Goal: Information Seeking & Learning: Learn about a topic

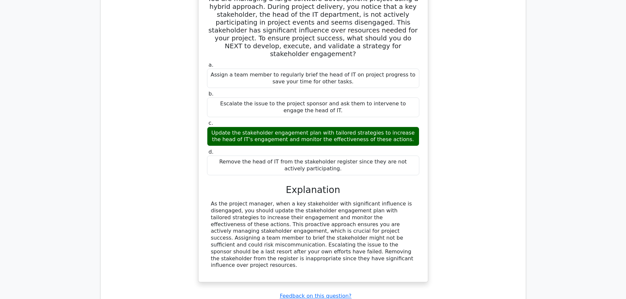
scroll to position [3185, 0]
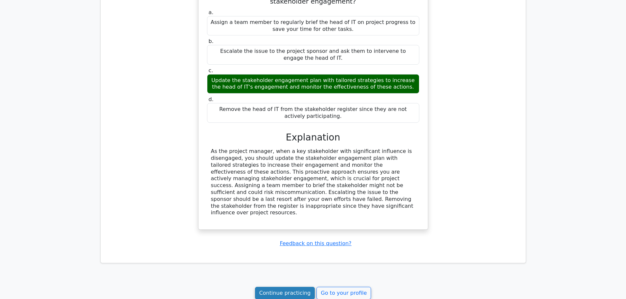
click at [281, 287] on link "Continue practicing" at bounding box center [285, 293] width 60 height 12
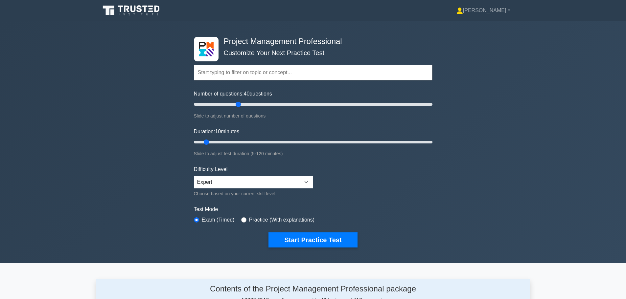
drag, startPoint x: 201, startPoint y: 103, endPoint x: 238, endPoint y: 101, distance: 36.8
type input "40"
click at [238, 101] on input "Number of questions: 40 questions" at bounding box center [313, 105] width 238 height 8
drag, startPoint x: 208, startPoint y: 141, endPoint x: 276, endPoint y: 138, distance: 68.1
type input "45"
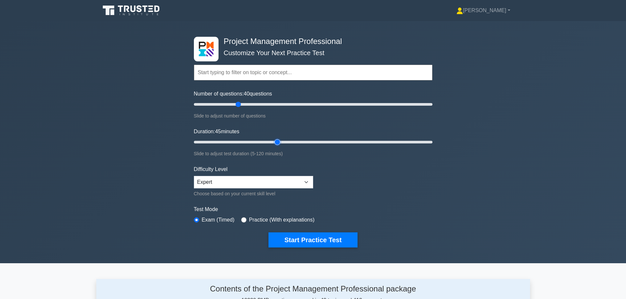
click at [276, 138] on input "Duration: 45 minutes" at bounding box center [313, 142] width 238 height 8
click at [317, 240] on button "Start Practice Test" at bounding box center [312, 240] width 89 height 15
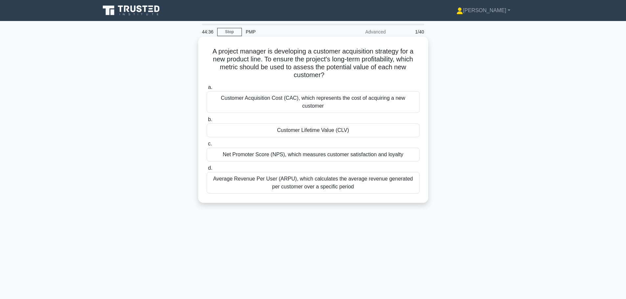
click at [332, 102] on div "Customer Acquisition Cost (CAC), which represents the cost of acquiring a new c…" at bounding box center [313, 102] width 213 height 22
click at [207, 90] on input "a. Customer Acquisition Cost (CAC), which represents the cost of acquiring a ne…" at bounding box center [207, 87] width 0 height 4
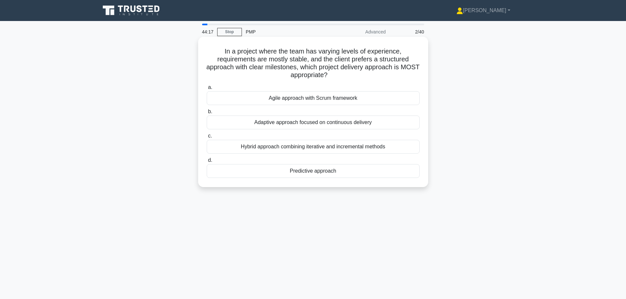
click at [343, 173] on div "Predictive approach" at bounding box center [313, 171] width 213 height 14
click at [207, 163] on input "d. Predictive approach" at bounding box center [207, 160] width 0 height 4
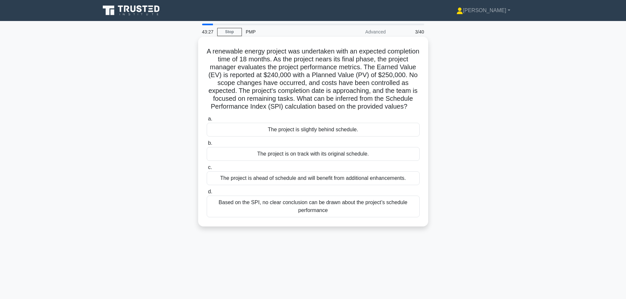
click at [336, 137] on div "The project is slightly behind schedule." at bounding box center [313, 130] width 213 height 14
click at [207, 121] on input "a. The project is slightly behind schedule." at bounding box center [207, 119] width 0 height 4
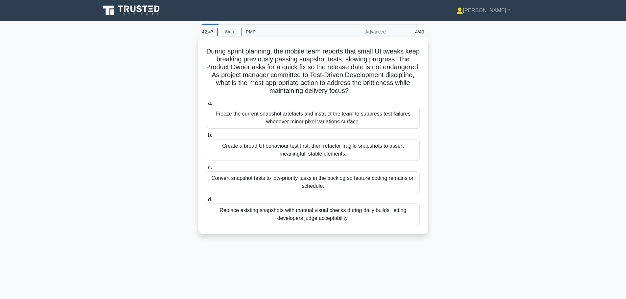
click at [299, 151] on div "Create a broad UI behaviour test first, then refactor fragile snapshots to asse…" at bounding box center [313, 150] width 213 height 22
click at [207, 138] on input "b. Create a broad UI behaviour test first, then refactor fragile snapshots to a…" at bounding box center [207, 135] width 0 height 4
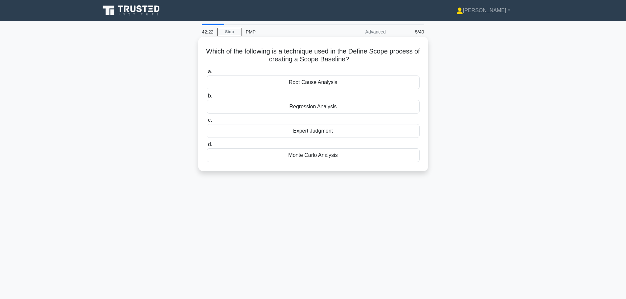
click at [326, 136] on div "Expert Judgment" at bounding box center [313, 131] width 213 height 14
click at [207, 123] on input "c. Expert Judgment" at bounding box center [207, 120] width 0 height 4
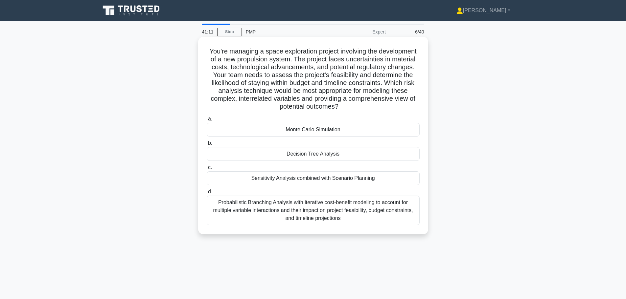
click at [250, 128] on div "Monte Carlo Simulation" at bounding box center [313, 130] width 213 height 14
click at [207, 121] on input "a. Monte Carlo Simulation" at bounding box center [207, 119] width 0 height 4
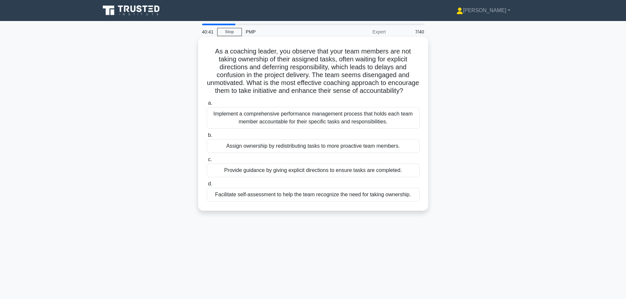
click at [286, 202] on div "Facilitate self-assessment to help the team recognize the need for taking owner…" at bounding box center [313, 195] width 213 height 14
click at [207, 186] on input "d. Facilitate self-assessment to help the team recognize the need for taking ow…" at bounding box center [207, 184] width 0 height 4
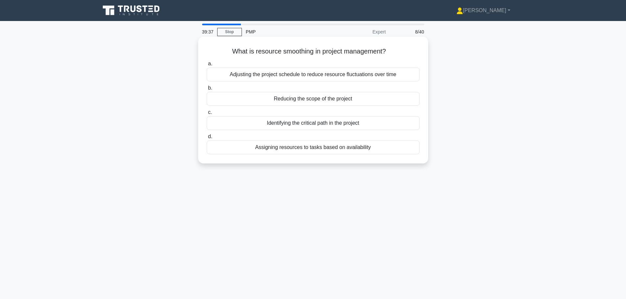
click at [276, 77] on div "Adjusting the project schedule to reduce resource fluctuations over time" at bounding box center [313, 75] width 213 height 14
click at [207, 66] on input "a. Adjusting the project schedule to reduce resource fluctuations over time" at bounding box center [207, 64] width 0 height 4
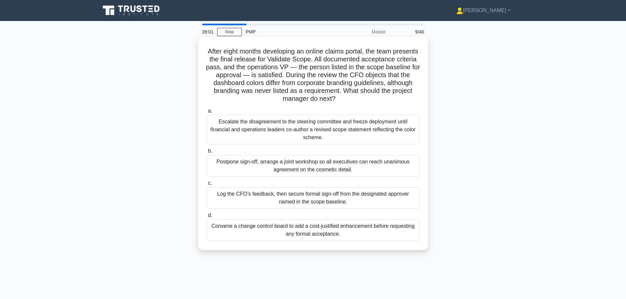
click at [317, 229] on div "Convene a change control board to add a cost-justified enhancement before reque…" at bounding box center [313, 230] width 213 height 22
click at [207, 218] on input "d. Convene a change control board to add a cost-justified enhancement before re…" at bounding box center [207, 215] width 0 height 4
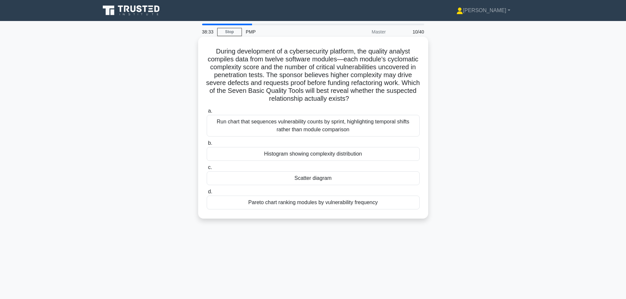
click at [315, 179] on div "Scatter diagram" at bounding box center [313, 178] width 213 height 14
click at [207, 170] on input "c. Scatter diagram" at bounding box center [207, 168] width 0 height 4
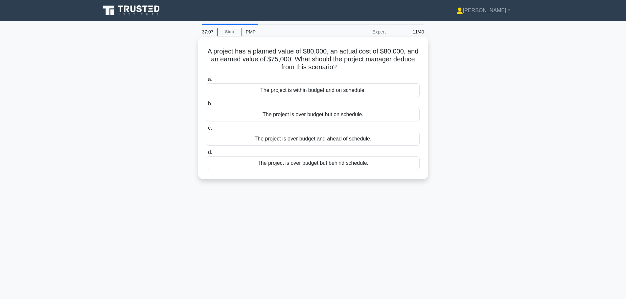
click at [307, 92] on div "The project is within budget and on schedule." at bounding box center [313, 90] width 213 height 14
click at [207, 82] on input "a. The project is within budget and on schedule." at bounding box center [207, 80] width 0 height 4
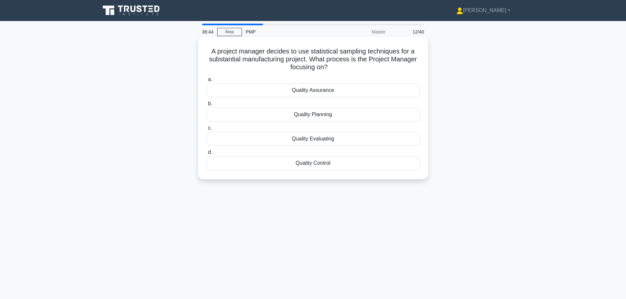
click at [294, 116] on div "Quality Planning" at bounding box center [313, 115] width 213 height 14
click at [207, 106] on input "b. Quality Planning" at bounding box center [207, 104] width 0 height 4
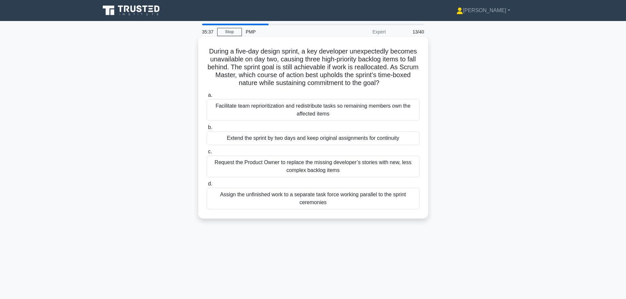
click at [294, 110] on div "Facilitate team reprioritization and redistribute tasks so remaining members ow…" at bounding box center [313, 110] width 213 height 22
click at [207, 98] on input "a. Facilitate team reprioritization and redistribute tasks so remaining members…" at bounding box center [207, 95] width 0 height 4
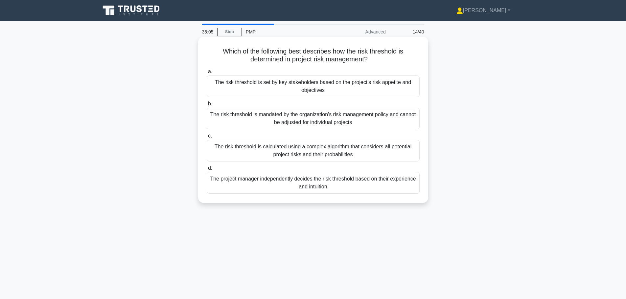
click at [268, 86] on div "The risk threshold is set by key stakeholders based on the project's risk appet…" at bounding box center [313, 87] width 213 height 22
click at [207, 74] on input "a. The risk threshold is set by key stakeholders based on the project's risk ap…" at bounding box center [207, 72] width 0 height 4
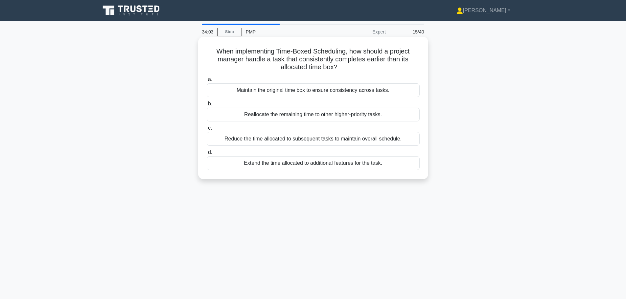
click at [336, 91] on div "Maintain the original time box to ensure consistency across tasks." at bounding box center [313, 90] width 213 height 14
click at [207, 82] on input "a. Maintain the original time box to ensure consistency across tasks." at bounding box center [207, 80] width 0 height 4
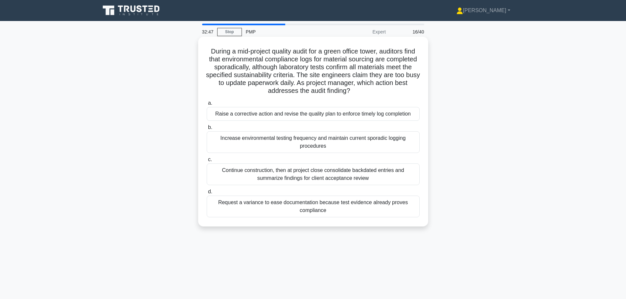
click at [280, 208] on div "Request a variance to ease documentation because test evidence already proves c…" at bounding box center [313, 207] width 213 height 22
click at [207, 194] on input "d. Request a variance to ease documentation because test evidence already prove…" at bounding box center [207, 192] width 0 height 4
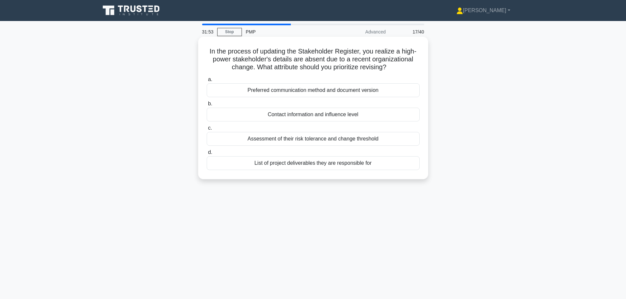
click at [305, 115] on div "Contact information and influence level" at bounding box center [313, 115] width 213 height 14
click at [207, 106] on input "b. Contact information and influence level" at bounding box center [207, 104] width 0 height 4
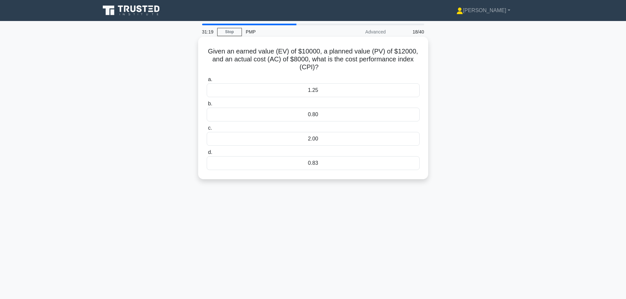
click at [277, 90] on div "1.25" at bounding box center [313, 90] width 213 height 14
click at [207, 82] on input "a. 1.25" at bounding box center [207, 80] width 0 height 4
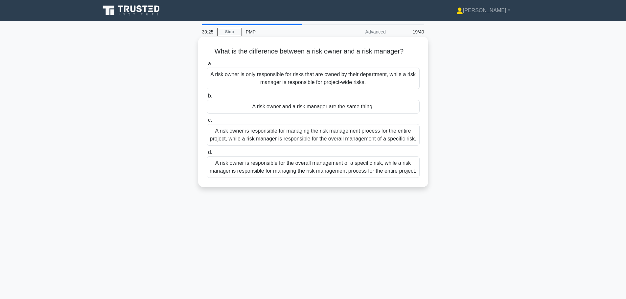
drag, startPoint x: 214, startPoint y: 53, endPoint x: 406, endPoint y: 50, distance: 192.2
click at [406, 50] on h5 "What is the difference between a risk owner and a risk manager? .spinner_0XTQ{t…" at bounding box center [313, 51] width 214 height 9
copy h5 "What is the difference between a risk owner and a risk manager?"
click at [251, 77] on div "A risk owner is only responsible for risks that are owned by their department, …" at bounding box center [313, 79] width 213 height 22
click at [207, 66] on input "a. A risk owner is only responsible for risks that are owned by their departmen…" at bounding box center [207, 64] width 0 height 4
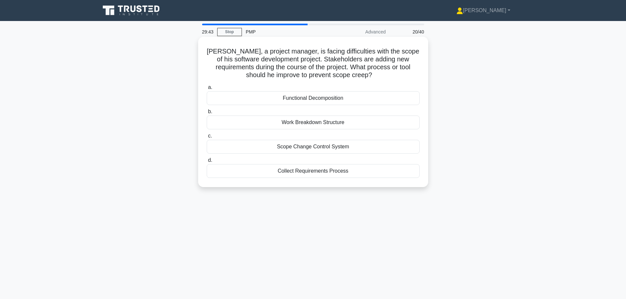
click at [288, 146] on div "Scope Change Control System" at bounding box center [313, 147] width 213 height 14
click at [207, 138] on input "c. Scope Change Control System" at bounding box center [207, 136] width 0 height 4
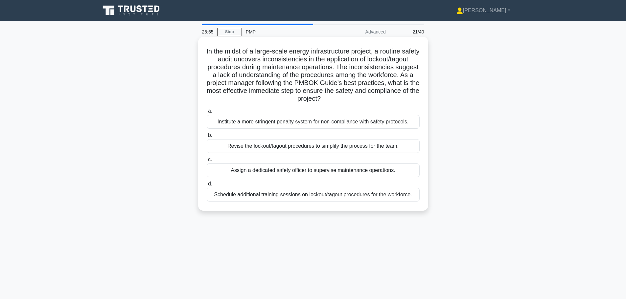
click at [296, 148] on div "Revise the lockout/tagout procedures to simplify the process for the team." at bounding box center [313, 146] width 213 height 14
click at [207, 138] on input "b. Revise the lockout/tagout procedures to simplify the process for the team." at bounding box center [207, 135] width 0 height 4
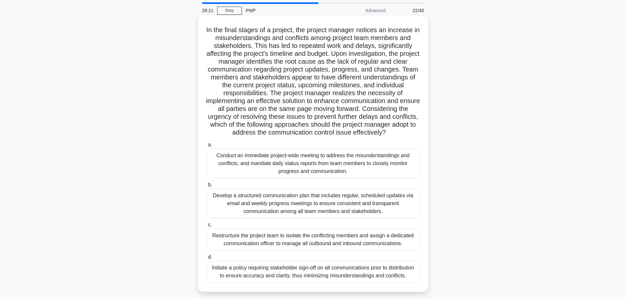
scroll to position [33, 0]
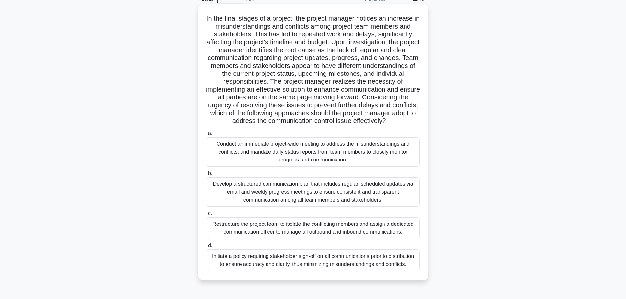
click at [296, 160] on div "Conduct an immediate project-wide meeting to address the misunderstandings and …" at bounding box center [313, 152] width 213 height 30
click at [207, 136] on input "a. Conduct an immediate project-wide meeting to address the misunderstandings a…" at bounding box center [207, 133] width 0 height 4
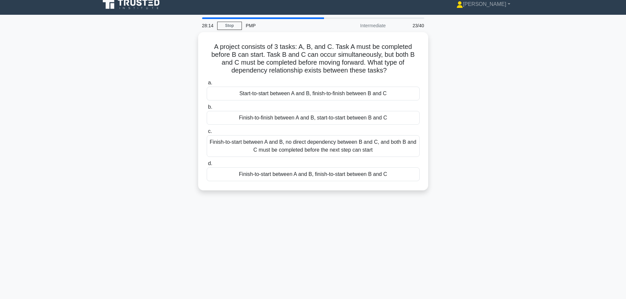
scroll to position [0, 0]
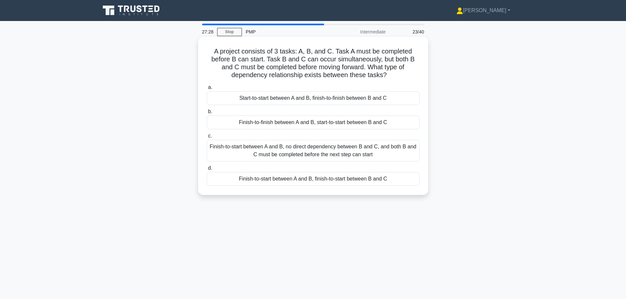
click at [294, 180] on div "Finish-to-start between A and B, finish-to-start between B and C" at bounding box center [313, 179] width 213 height 14
click at [207, 170] on input "d. Finish-to-start between A and B, finish-to-start between B and C" at bounding box center [207, 168] width 0 height 4
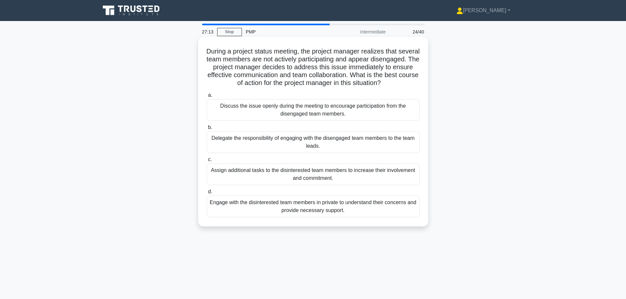
click at [299, 214] on div "Engage with the disinterested team members in private to understand their conce…" at bounding box center [313, 207] width 213 height 22
click at [207, 194] on input "d. Engage with the disinterested team members in private to understand their co…" at bounding box center [207, 192] width 0 height 4
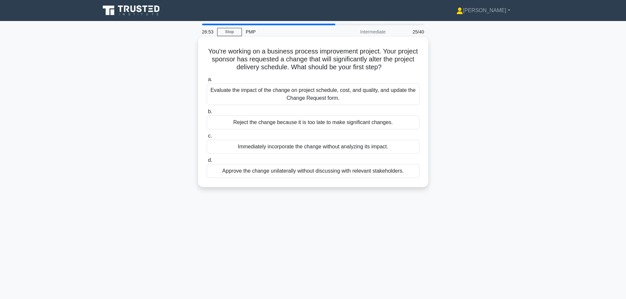
click at [269, 97] on div "Evaluate the impact of the change on project schedule, cost, and quality, and u…" at bounding box center [313, 94] width 213 height 22
click at [207, 82] on input "a. Evaluate the impact of the change on project schedule, cost, and quality, an…" at bounding box center [207, 80] width 0 height 4
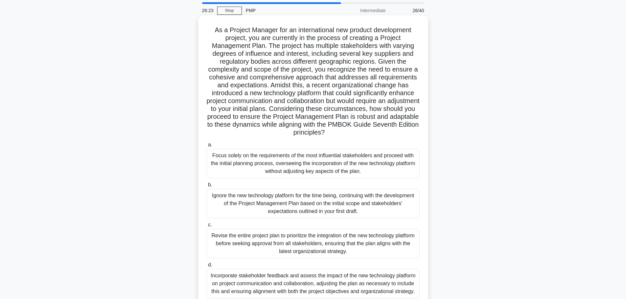
scroll to position [33, 0]
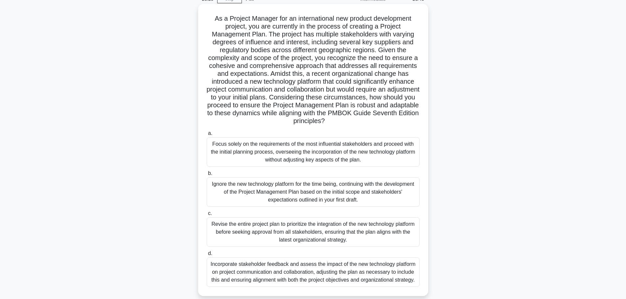
click at [309, 267] on div "Incorporate stakeholder feedback and assess the impact of the new technology pl…" at bounding box center [313, 272] width 213 height 30
click at [207, 256] on input "d. Incorporate stakeholder feedback and assess the impact of the new technology…" at bounding box center [207, 254] width 0 height 4
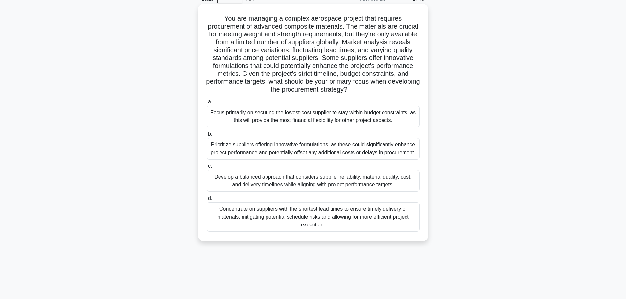
scroll to position [0, 0]
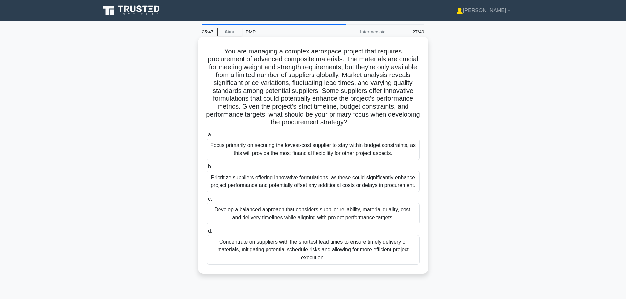
click at [314, 214] on div "Develop a balanced approach that considers supplier reliability, material quali…" at bounding box center [313, 214] width 213 height 22
click at [207, 201] on input "c. Develop a balanced approach that considers supplier reliability, material qu…" at bounding box center [207, 199] width 0 height 4
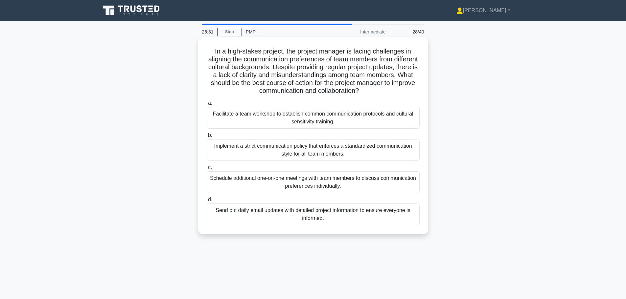
click at [290, 120] on div "Facilitate a team workshop to establish common communication protocols and cult…" at bounding box center [313, 118] width 213 height 22
click at [207, 105] on input "a. Facilitate a team workshop to establish common communication protocols and c…" at bounding box center [207, 103] width 0 height 4
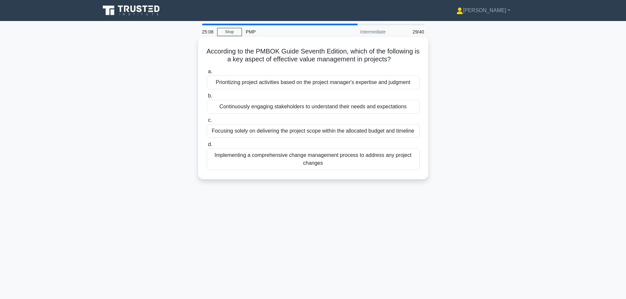
click at [287, 110] on div "Continuously engaging stakeholders to understand their needs and expectations" at bounding box center [313, 107] width 213 height 14
click at [207, 98] on input "b. Continuously engaging stakeholders to understand their needs and expectations" at bounding box center [207, 96] width 0 height 4
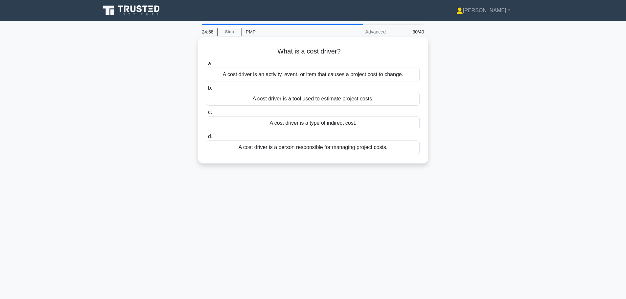
click at [280, 74] on div "A cost driver is an activity, event, or item that causes a project cost to chan…" at bounding box center [313, 75] width 213 height 14
click at [207, 66] on input "a. A cost driver is an activity, event, or item that causes a project cost to c…" at bounding box center [207, 64] width 0 height 4
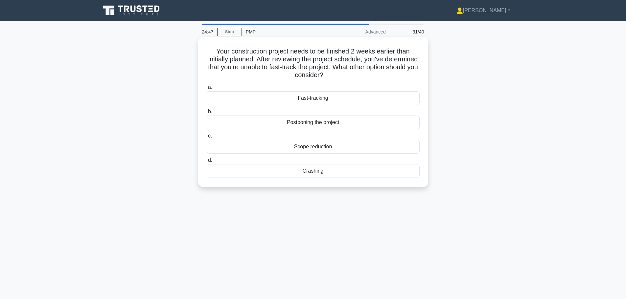
click at [299, 172] on div "Crashing" at bounding box center [313, 171] width 213 height 14
click at [207, 163] on input "d. Crashing" at bounding box center [207, 160] width 0 height 4
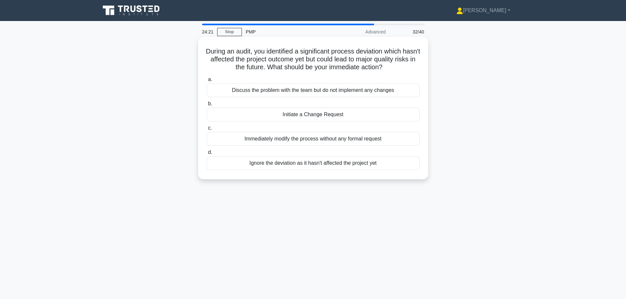
click at [298, 93] on div "Discuss the problem with the team but do not implement any changes" at bounding box center [313, 90] width 213 height 14
click at [207, 82] on input "a. Discuss the problem with the team but do not implement any changes" at bounding box center [207, 80] width 0 height 4
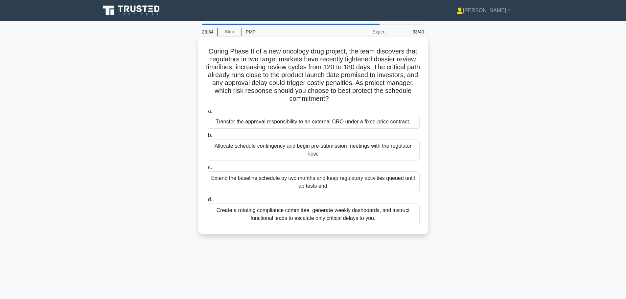
click at [289, 150] on div "Allocate schedule contingency and begin pre-submission meetings with the regula…" at bounding box center [313, 150] width 213 height 22
click at [207, 138] on input "b. Allocate schedule contingency and begin pre-submission meetings with the reg…" at bounding box center [207, 135] width 0 height 4
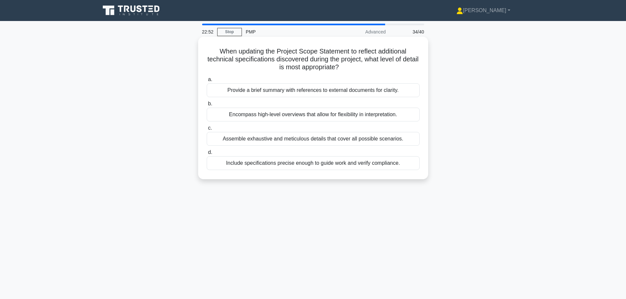
click at [339, 141] on div "Assemble exhaustive and meticulous details that cover all possible scenarios." at bounding box center [313, 139] width 213 height 14
click at [207, 130] on input "c. Assemble exhaustive and meticulous details that cover all possible scenarios." at bounding box center [207, 128] width 0 height 4
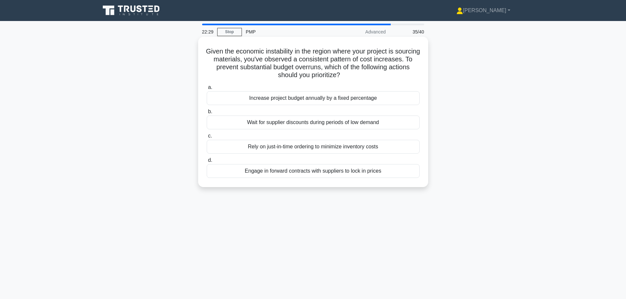
click at [324, 172] on div "Engage in forward contracts with suppliers to lock in prices" at bounding box center [313, 171] width 213 height 14
click at [207, 163] on input "d. Engage in forward contracts with suppliers to lock in prices" at bounding box center [207, 160] width 0 height 4
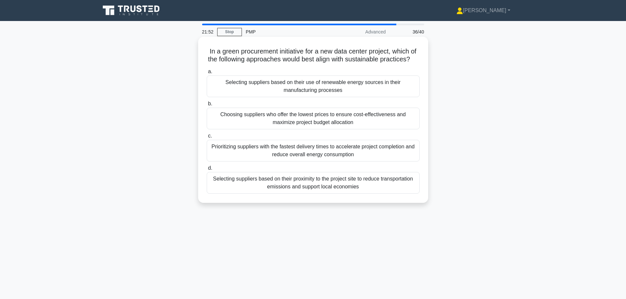
click at [299, 193] on div "Selecting suppliers based on their proximity to the project site to reduce tran…" at bounding box center [313, 183] width 213 height 22
click at [207, 170] on input "d. Selecting suppliers based on their proximity to the project site to reduce t…" at bounding box center [207, 168] width 0 height 4
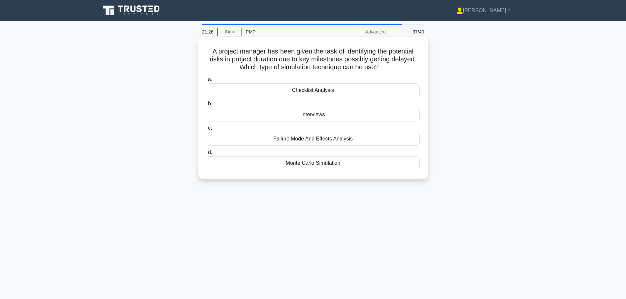
click at [337, 164] on div "Monte Carlo Simulation" at bounding box center [313, 163] width 213 height 14
click at [207, 155] on input "d. Monte Carlo Simulation" at bounding box center [207, 152] width 0 height 4
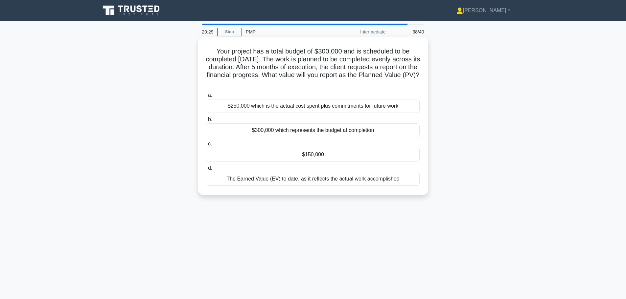
click at [328, 156] on div "$150,000" at bounding box center [313, 155] width 213 height 14
click at [207, 146] on input "c. $150,000" at bounding box center [207, 144] width 0 height 4
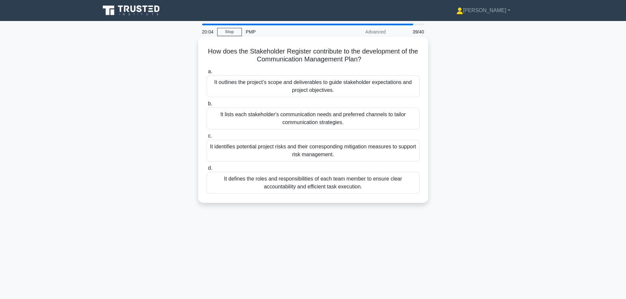
click at [328, 117] on div "It lists each stakeholder's communication needs and preferred channels to tailo…" at bounding box center [313, 119] width 213 height 22
click at [207, 106] on input "b. It lists each stakeholder's communication needs and preferred channels to ta…" at bounding box center [207, 104] width 0 height 4
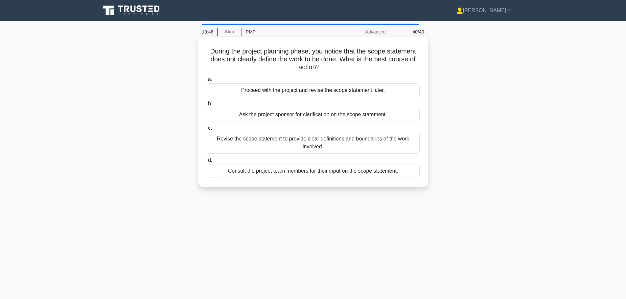
click at [324, 174] on div "Consult the project team members for their input on the scope statement." at bounding box center [313, 171] width 213 height 14
click at [207, 163] on input "d. Consult the project team members for their input on the scope statement." at bounding box center [207, 160] width 0 height 4
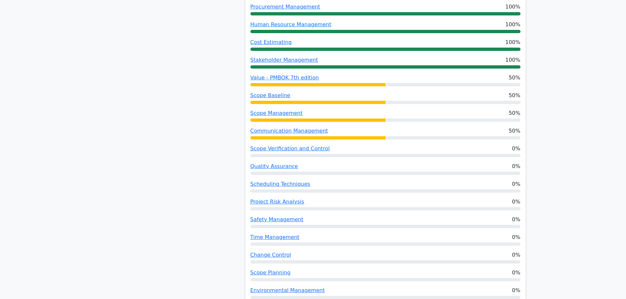
scroll to position [427, 0]
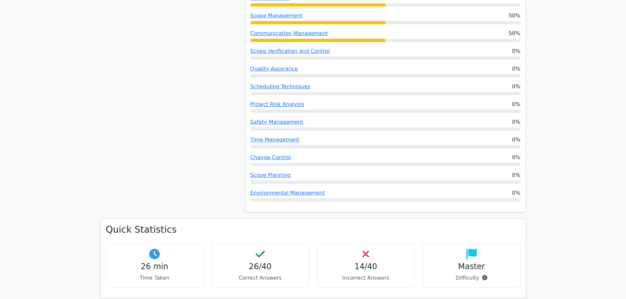
click at [363, 262] on h4 "14/40" at bounding box center [366, 267] width 87 height 10
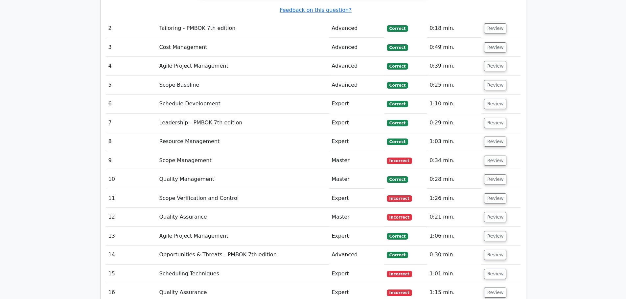
scroll to position [1150, 0]
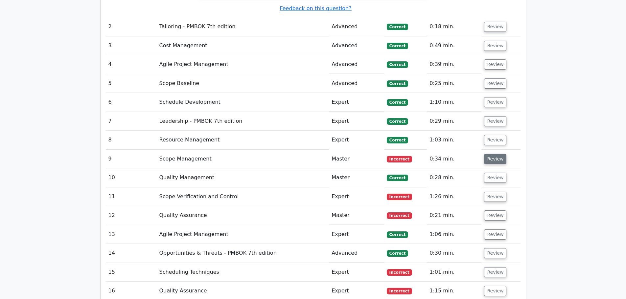
click at [497, 161] on button "Review" at bounding box center [495, 159] width 22 height 10
click at [486, 161] on button "Review" at bounding box center [495, 159] width 22 height 10
click at [493, 161] on button "Review" at bounding box center [495, 159] width 22 height 10
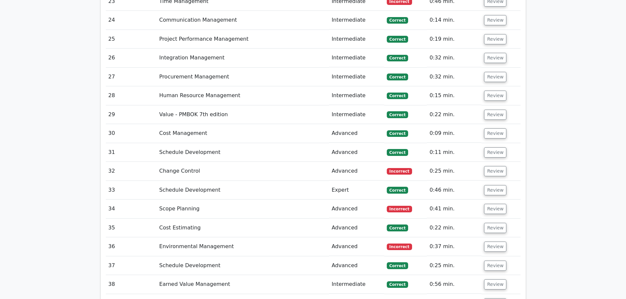
scroll to position [2036, 0]
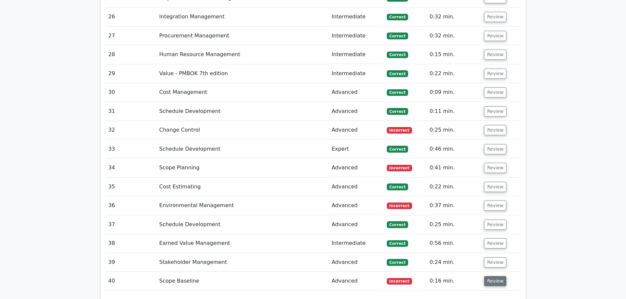
click at [486, 276] on button "Review" at bounding box center [495, 281] width 22 height 10
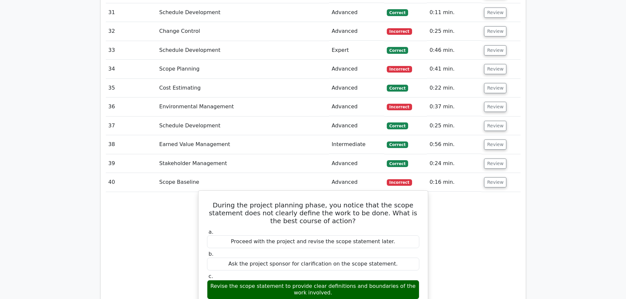
scroll to position [2135, 0]
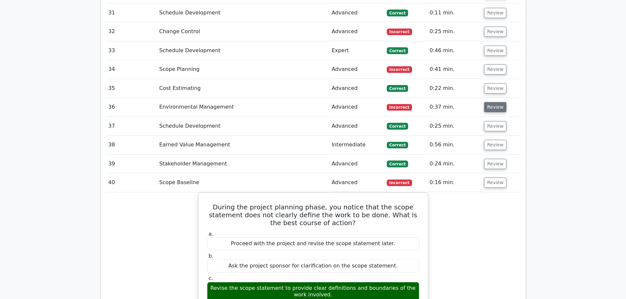
click at [487, 102] on button "Review" at bounding box center [495, 107] width 22 height 10
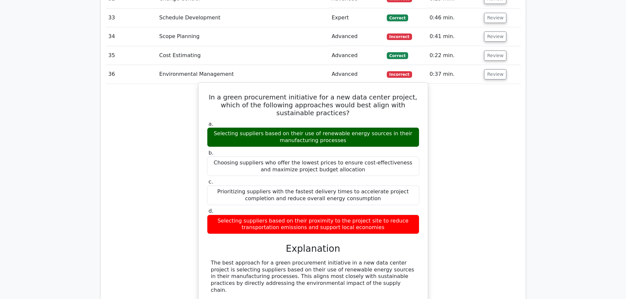
scroll to position [2069, 0]
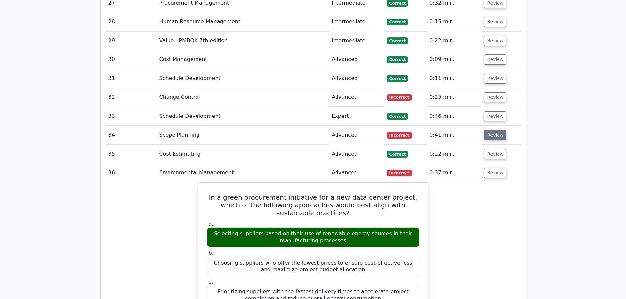
click at [485, 130] on button "Review" at bounding box center [495, 135] width 22 height 10
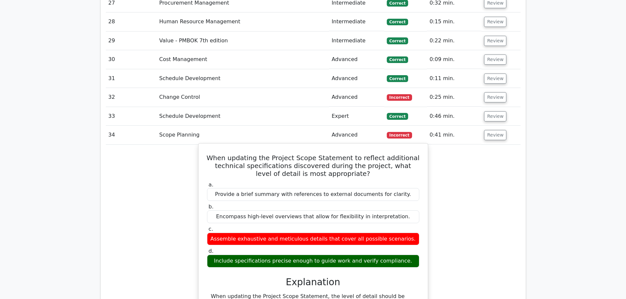
scroll to position [1971, 0]
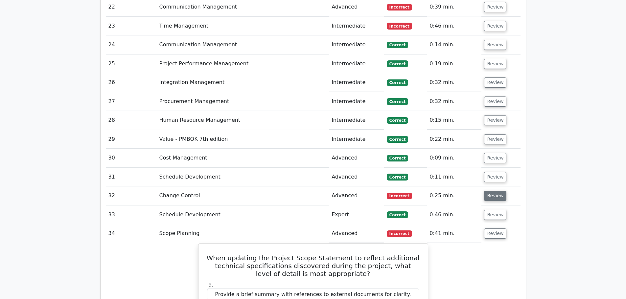
click at [485, 191] on button "Review" at bounding box center [495, 196] width 22 height 10
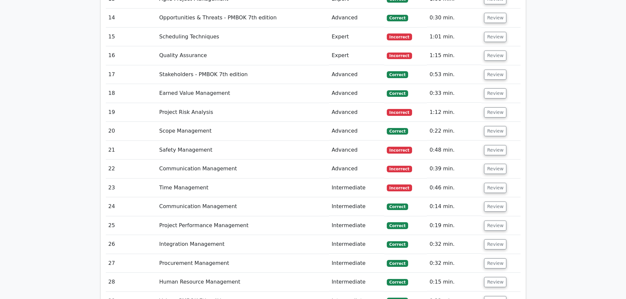
scroll to position [1806, 0]
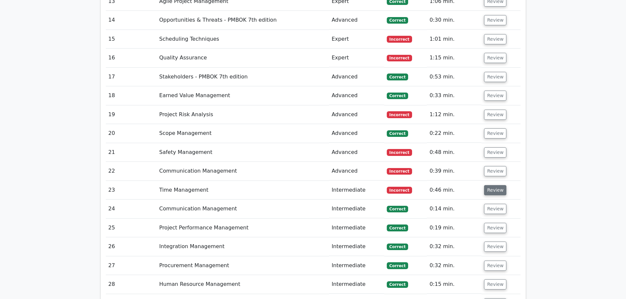
click at [497, 185] on button "Review" at bounding box center [495, 190] width 22 height 10
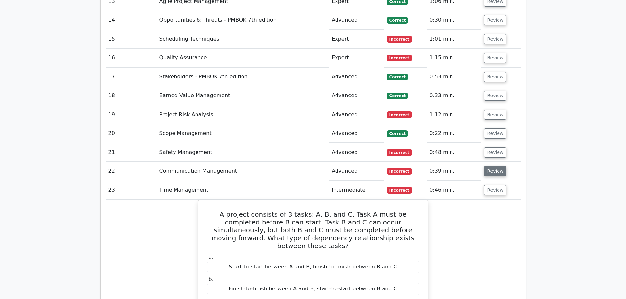
click at [494, 166] on button "Review" at bounding box center [495, 171] width 22 height 10
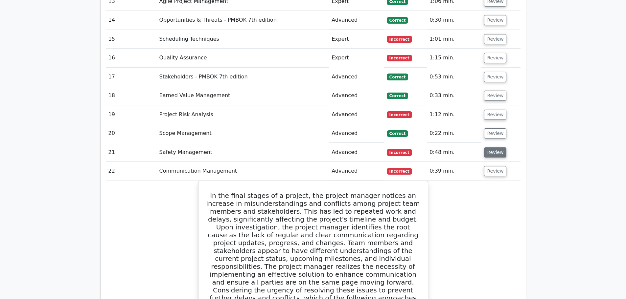
click at [487, 147] on button "Review" at bounding box center [495, 152] width 22 height 10
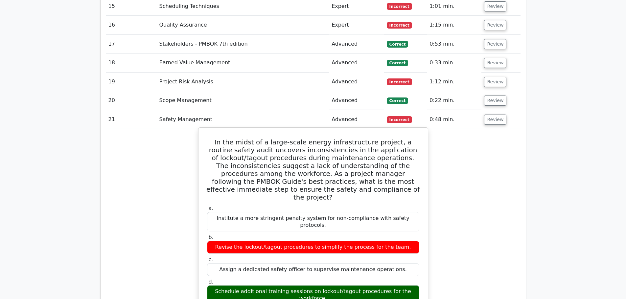
scroll to position [1741, 0]
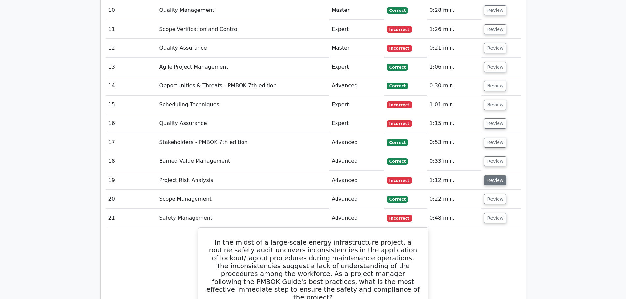
click at [493, 175] on button "Review" at bounding box center [495, 180] width 22 height 10
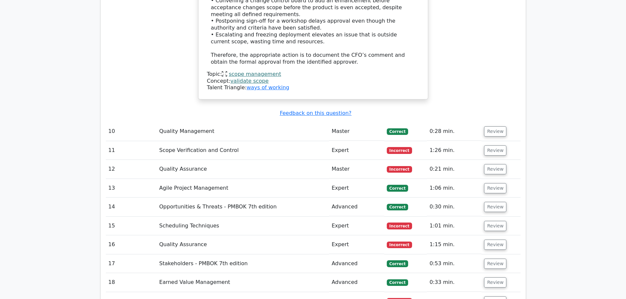
scroll to position [1609, 0]
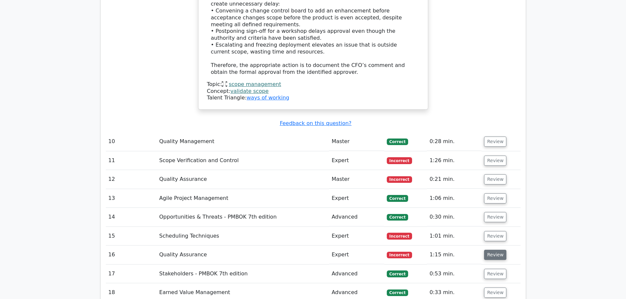
click at [496, 250] on button "Review" at bounding box center [495, 255] width 22 height 10
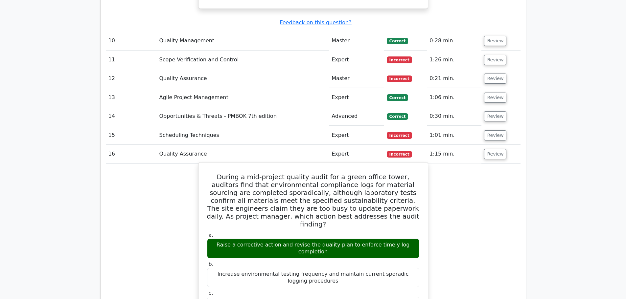
scroll to position [1708, 0]
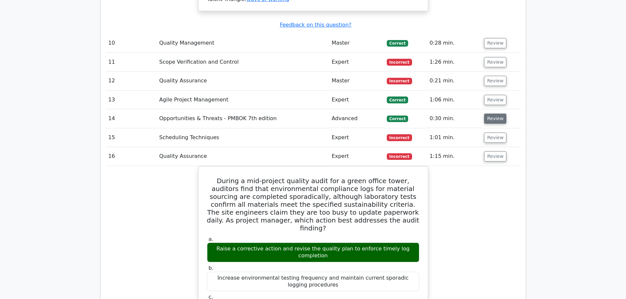
click at [487, 114] on button "Review" at bounding box center [495, 119] width 22 height 10
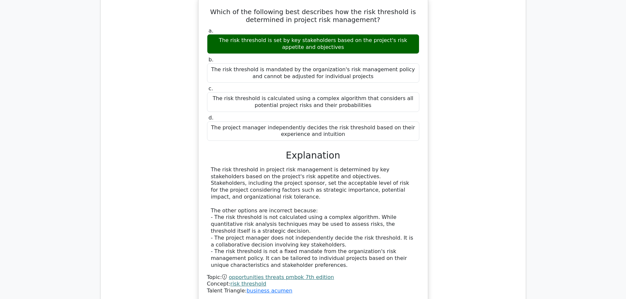
scroll to position [1938, 0]
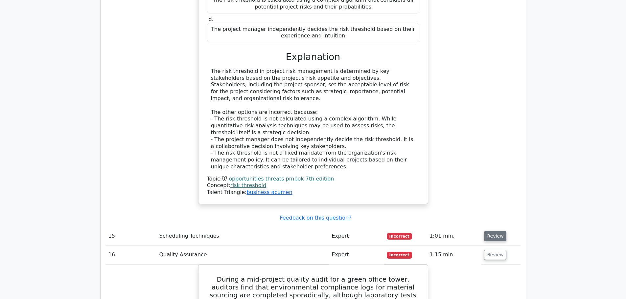
click at [498, 231] on button "Review" at bounding box center [495, 236] width 22 height 10
